Goal: Check status: Check status

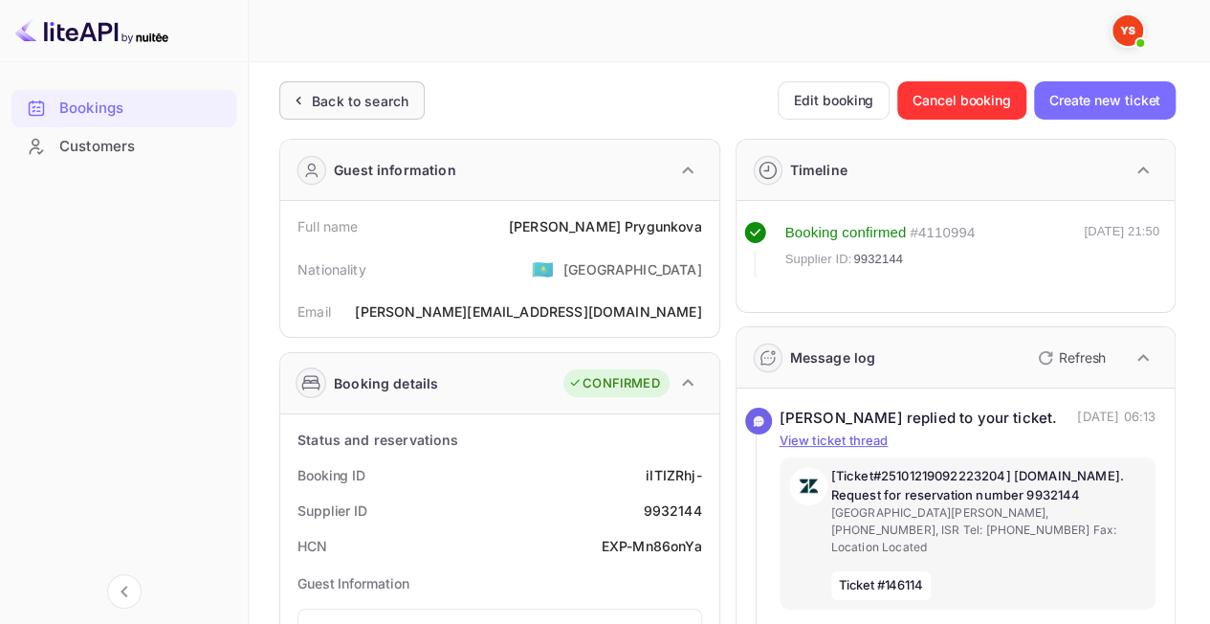
click at [368, 107] on div "Back to search" at bounding box center [360, 101] width 97 height 20
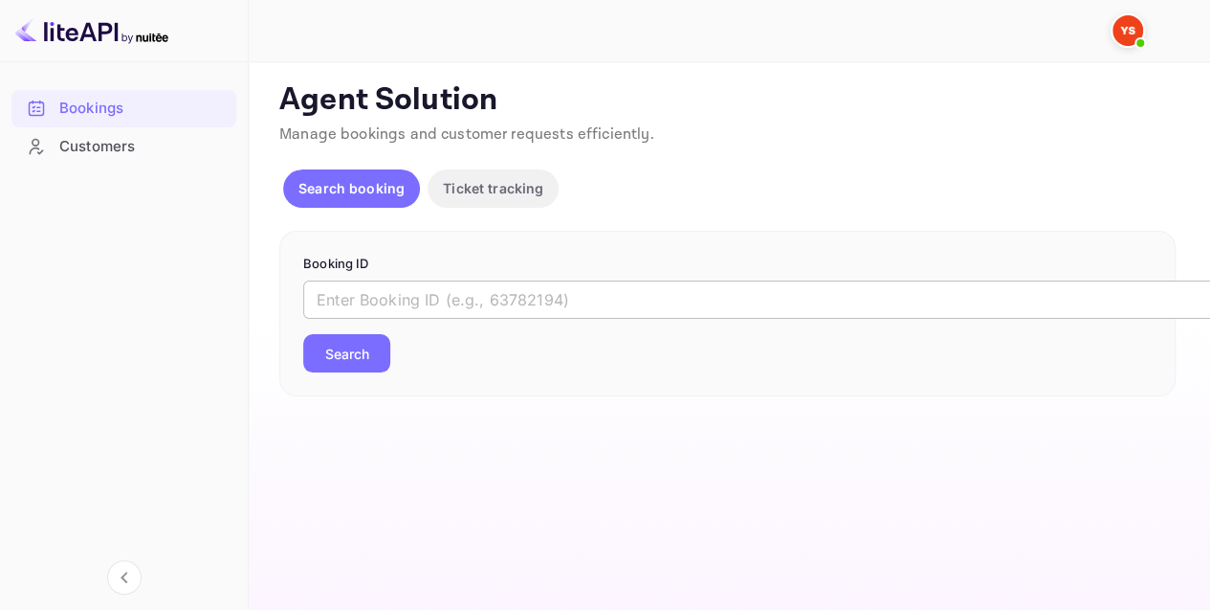
click at [408, 308] on input "text" at bounding box center [781, 299] width 957 height 38
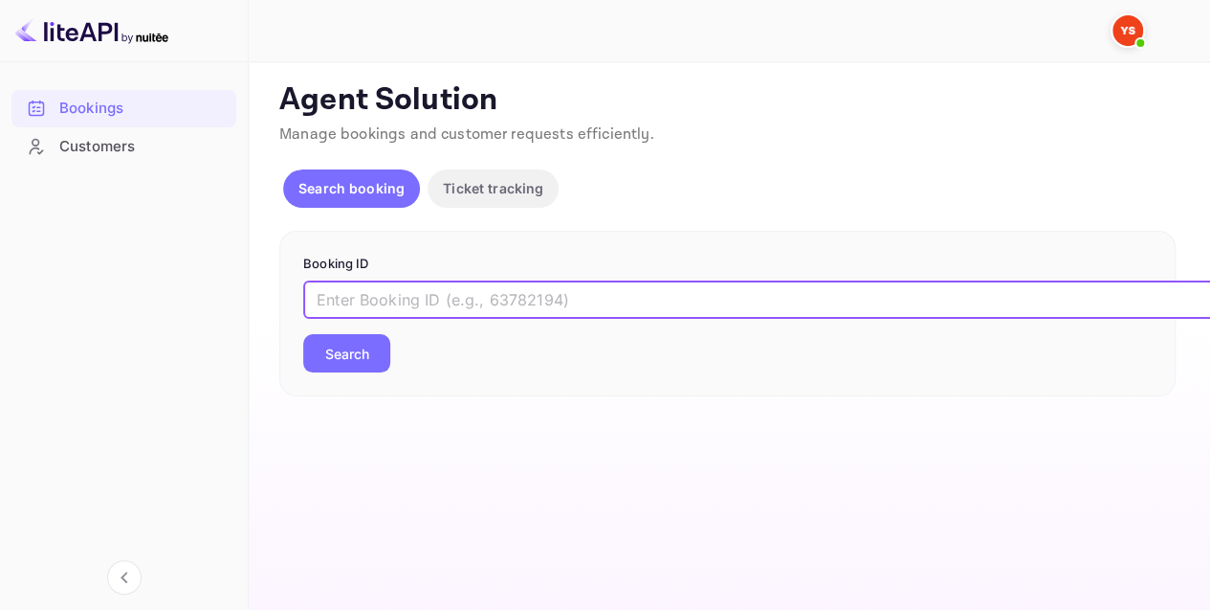
paste input "9798028"
type input "9798028"
click at [320, 349] on button "Search" at bounding box center [346, 353] width 87 height 38
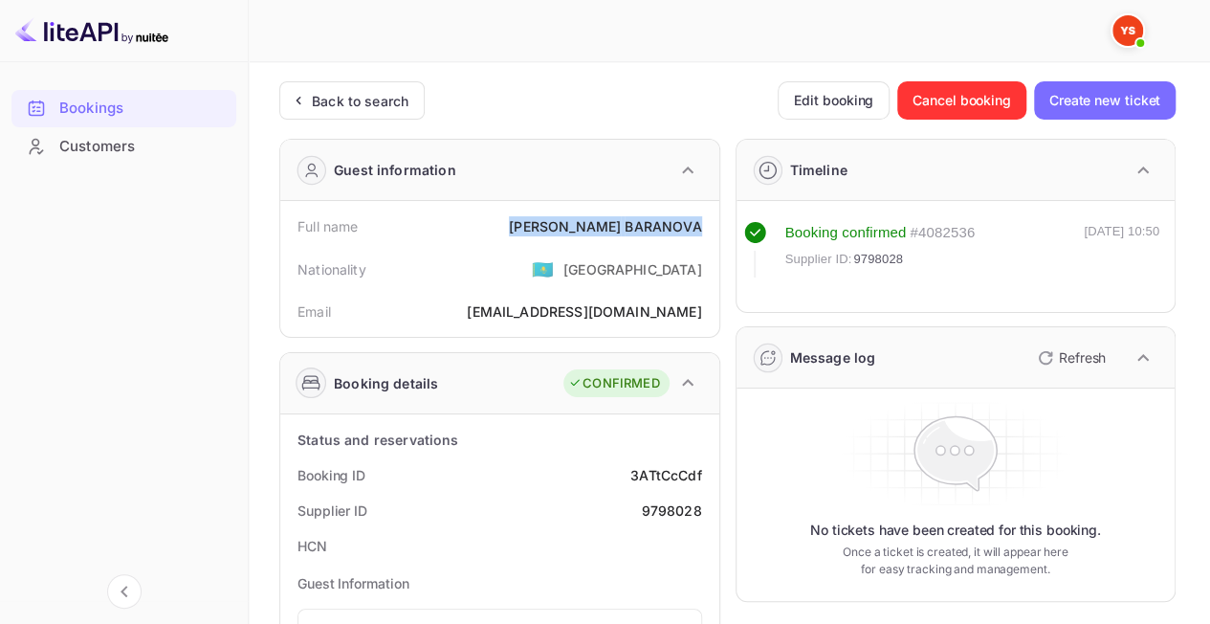
drag, startPoint x: 570, startPoint y: 215, endPoint x: 703, endPoint y: 221, distance: 133.1
click at [703, 221] on div "Full name [PERSON_NAME]" at bounding box center [500, 226] width 424 height 35
copy div "[PERSON_NAME]"
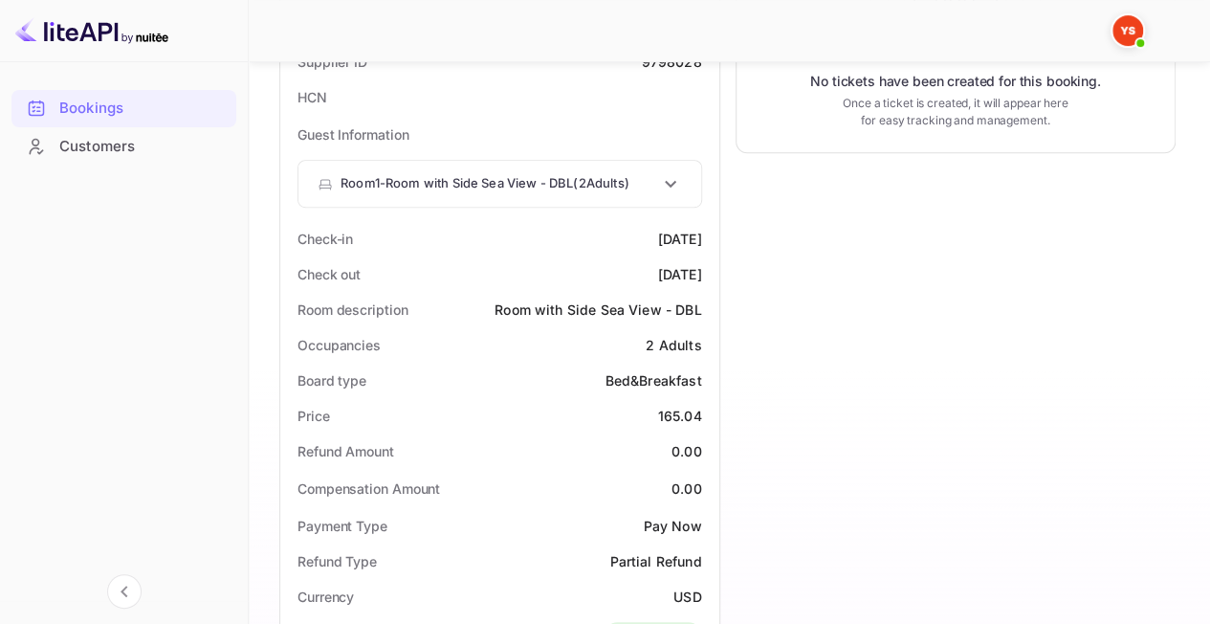
scroll to position [478, 0]
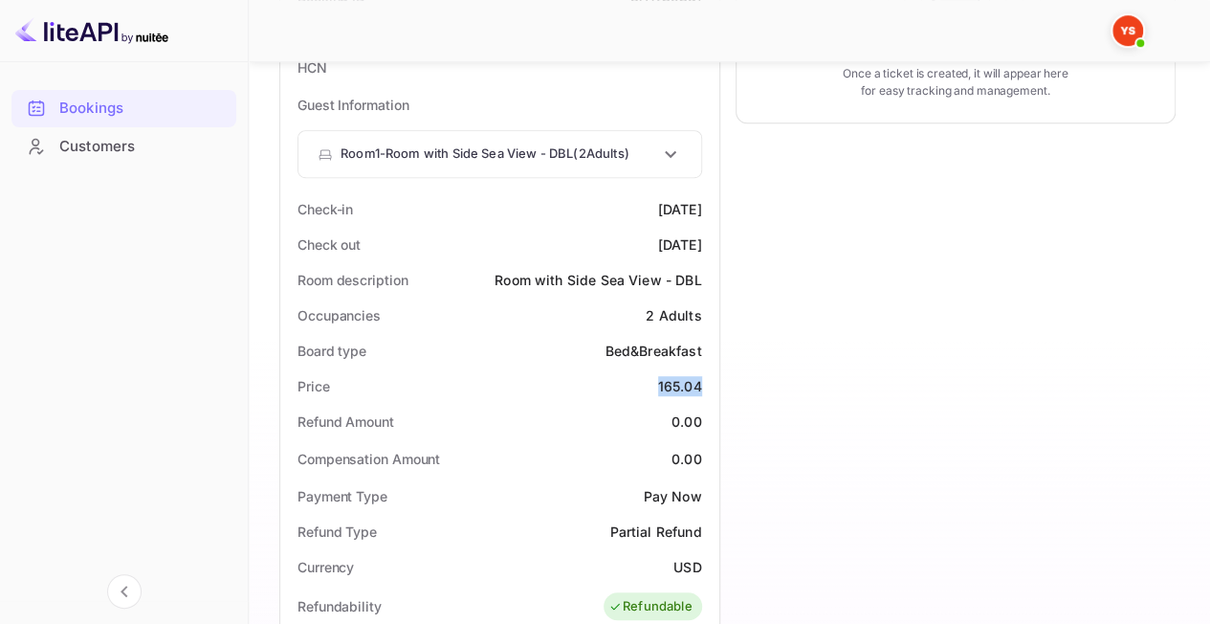
drag, startPoint x: 652, startPoint y: 381, endPoint x: 701, endPoint y: 385, distance: 49.9
click at [701, 385] on div "Price 165.04" at bounding box center [500, 385] width 424 height 35
copy div "165.04"
